Goal: Entertainment & Leisure: Consume media (video, audio)

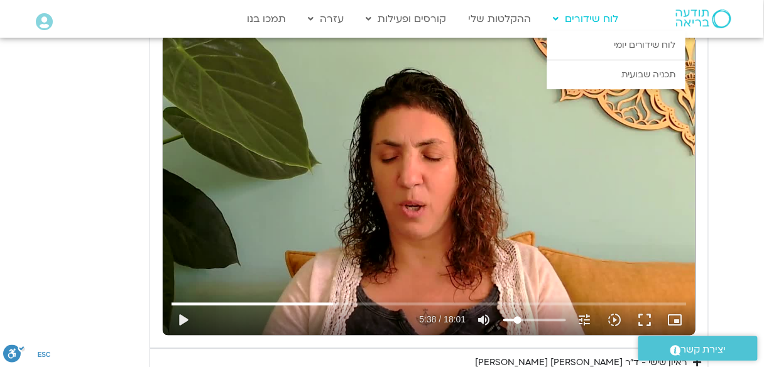
scroll to position [603, 0]
click at [641, 47] on link "לוח שידורים יומי" at bounding box center [616, 45] width 138 height 29
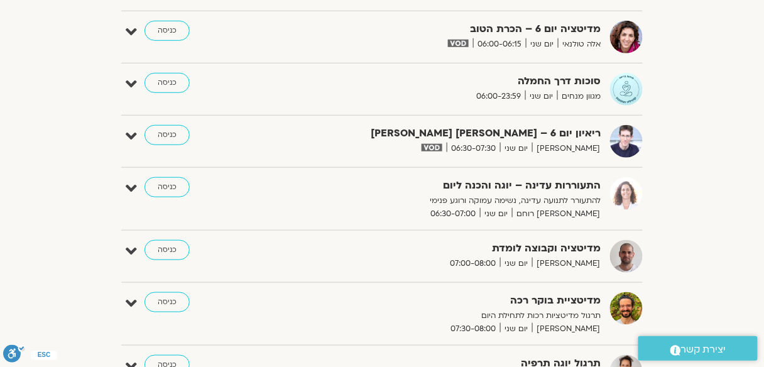
scroll to position [185, 0]
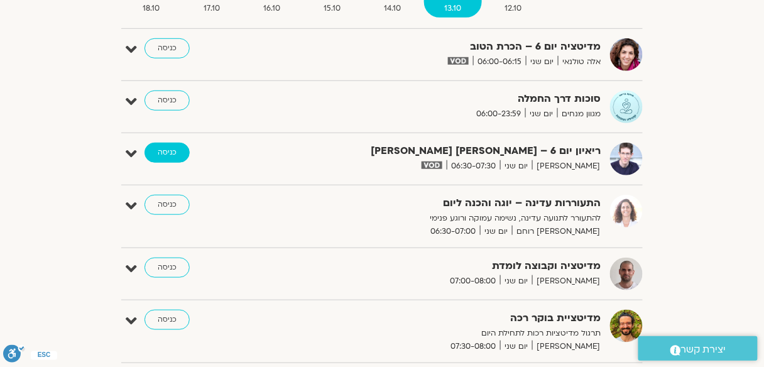
click at [166, 149] on link "כניסה" at bounding box center [166, 153] width 45 height 20
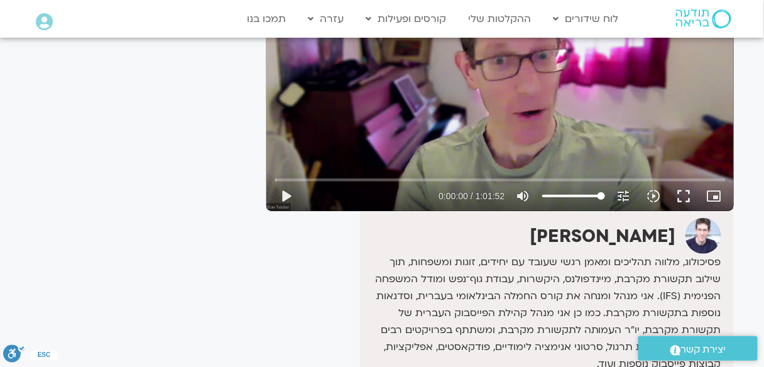
scroll to position [205, 0]
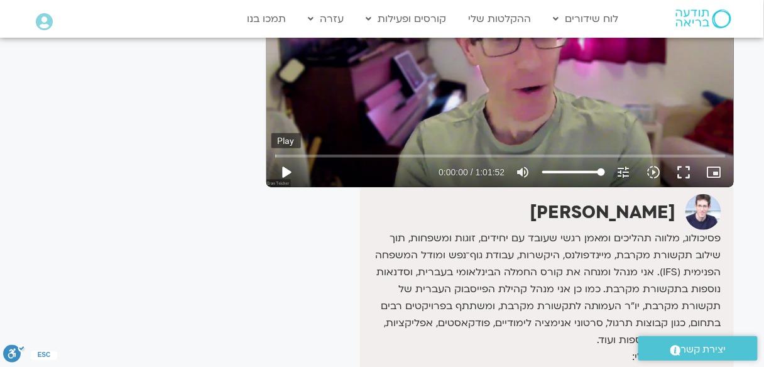
click at [289, 168] on button "play_arrow" at bounding box center [286, 172] width 30 height 30
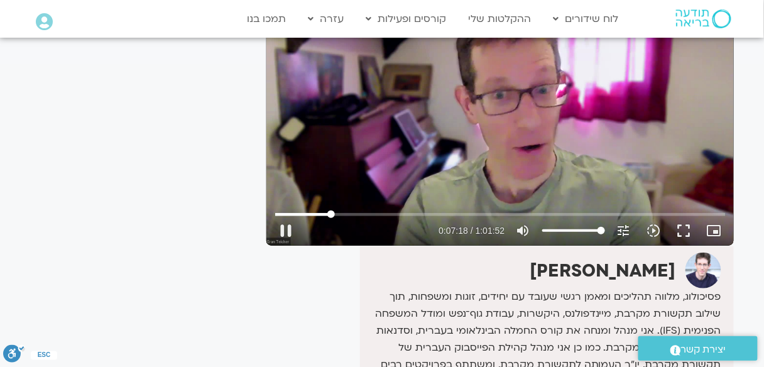
scroll to position [151, 0]
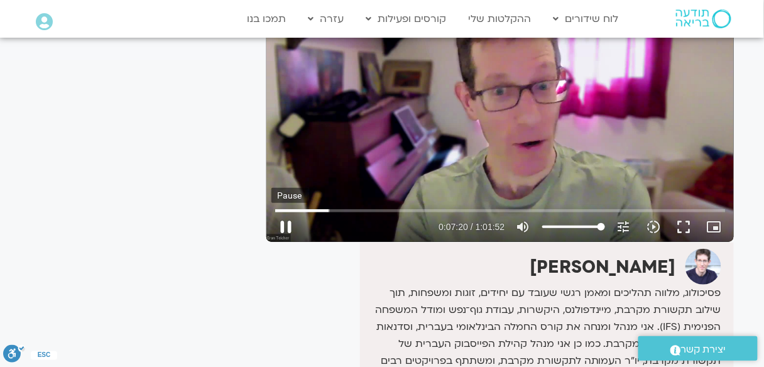
click at [288, 225] on button "pause" at bounding box center [286, 227] width 30 height 30
type input "440.605891"
